Goal: Task Accomplishment & Management: Manage account settings

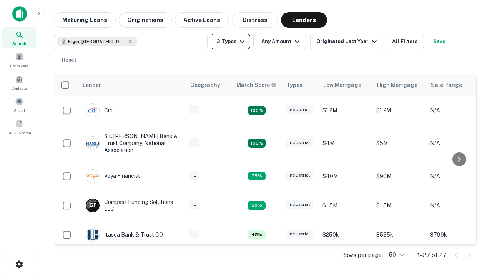
click at [230, 42] on button "3 Types" at bounding box center [231, 41] width 40 height 15
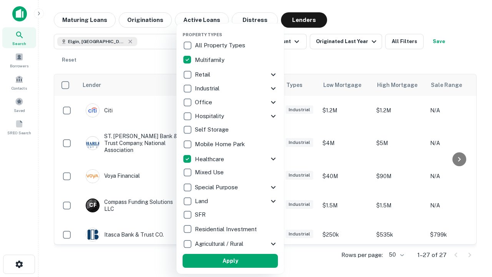
click at [230, 261] on button "Apply" at bounding box center [230, 261] width 95 height 14
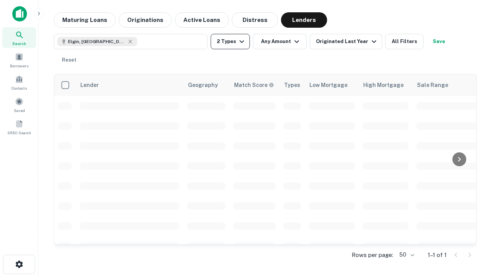
click at [230, 42] on button "2 Types" at bounding box center [230, 41] width 39 height 15
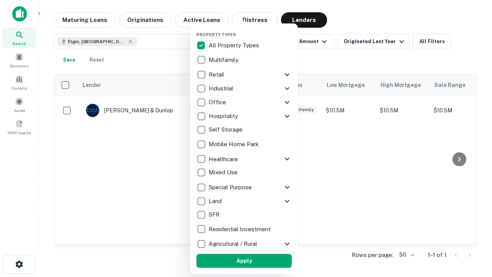
click at [244, 261] on button "Apply" at bounding box center [243, 261] width 95 height 14
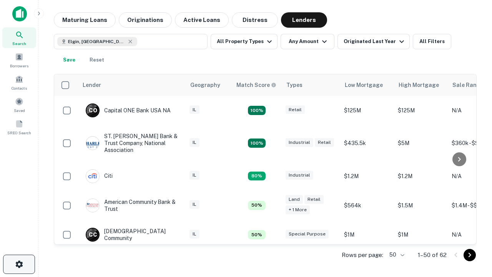
click at [19, 264] on icon "button" at bounding box center [19, 264] width 9 height 9
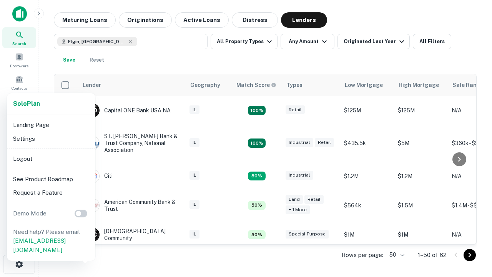
click at [51, 158] on li "Logout" at bounding box center [51, 159] width 82 height 14
